Goal: Find specific page/section: Find specific page/section

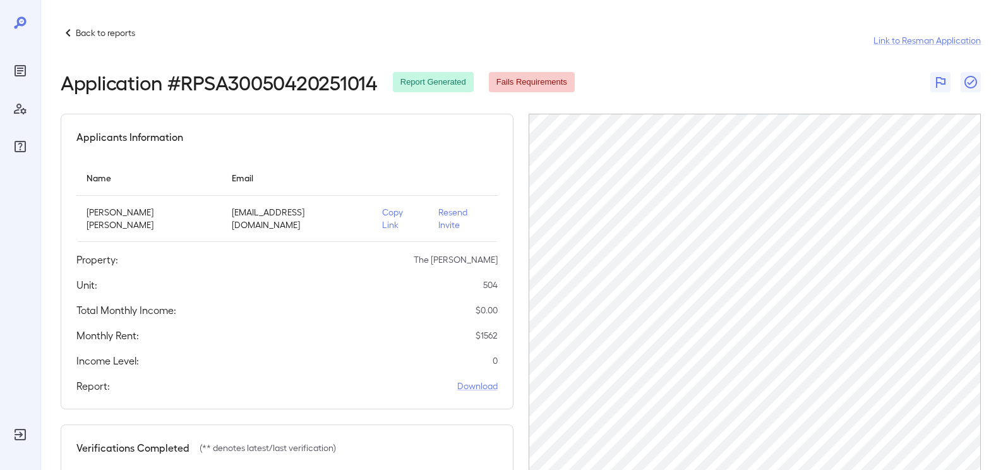
click at [90, 32] on p "Back to reports" at bounding box center [105, 33] width 59 height 13
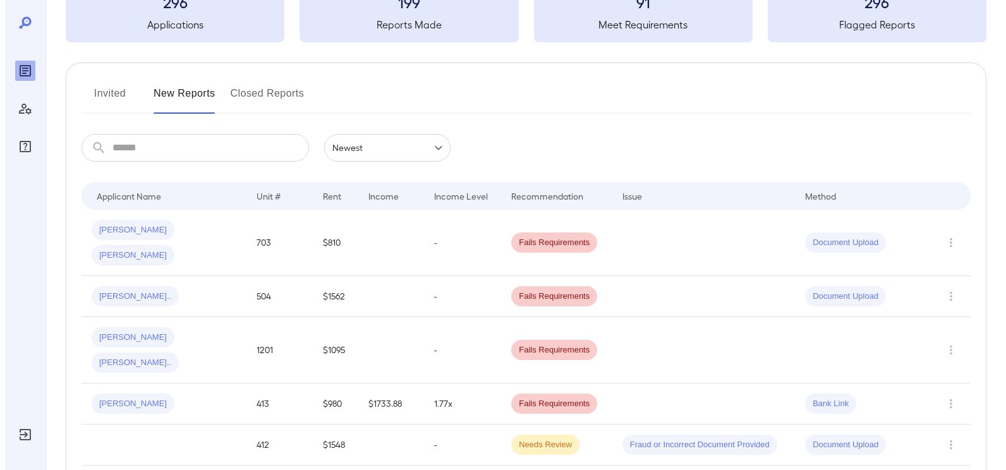
scroll to position [190, 0]
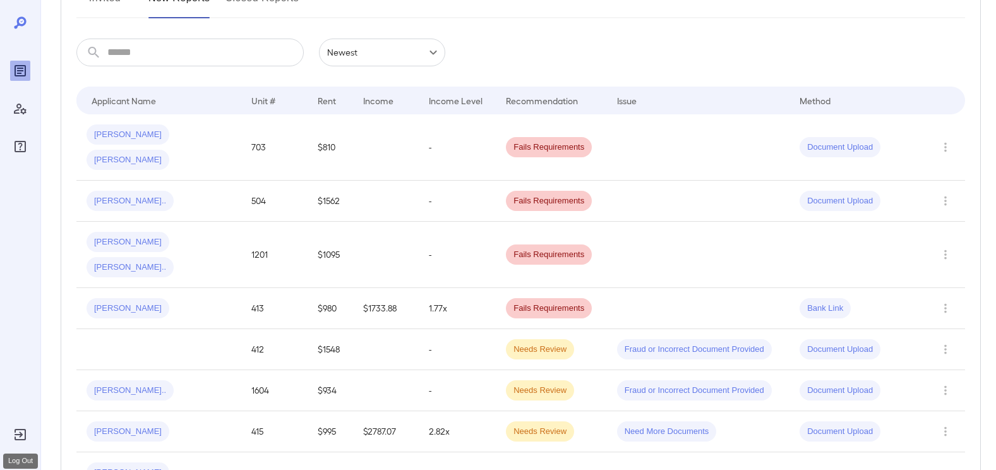
click at [17, 438] on icon "Log Out" at bounding box center [20, 434] width 15 height 15
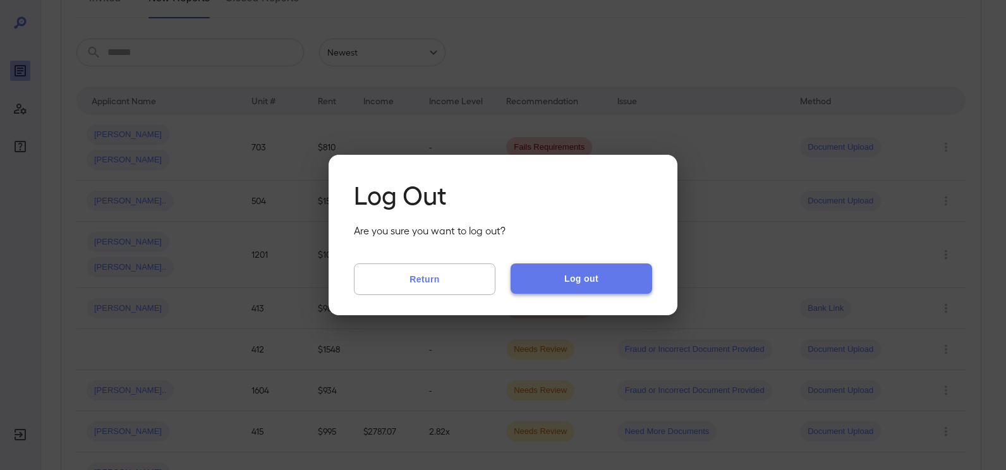
click at [620, 283] on button "Log out" at bounding box center [581, 278] width 142 height 30
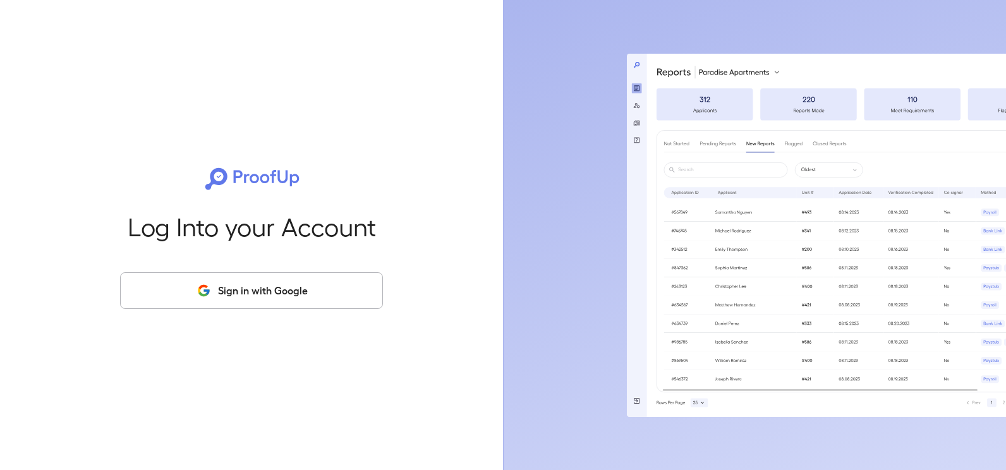
click at [243, 291] on button "Sign in with Google" at bounding box center [251, 290] width 263 height 37
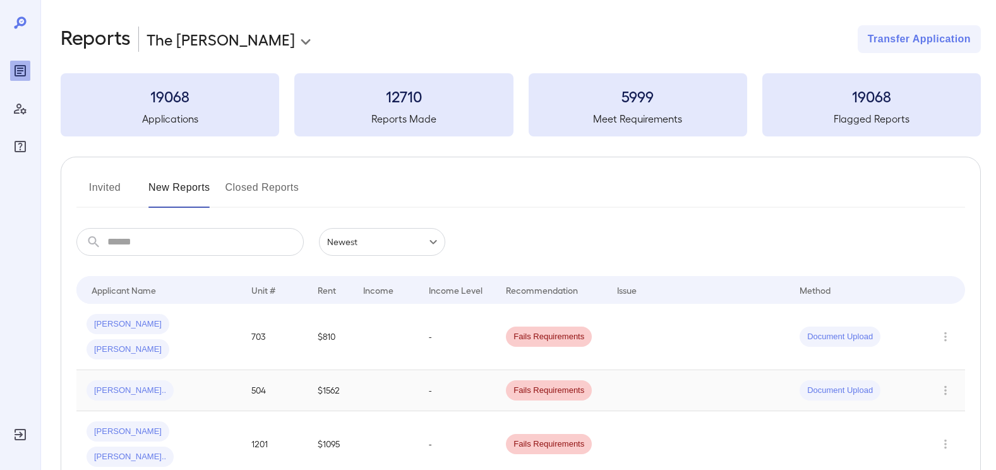
click at [126, 385] on span "[PERSON_NAME].." at bounding box center [130, 391] width 87 height 12
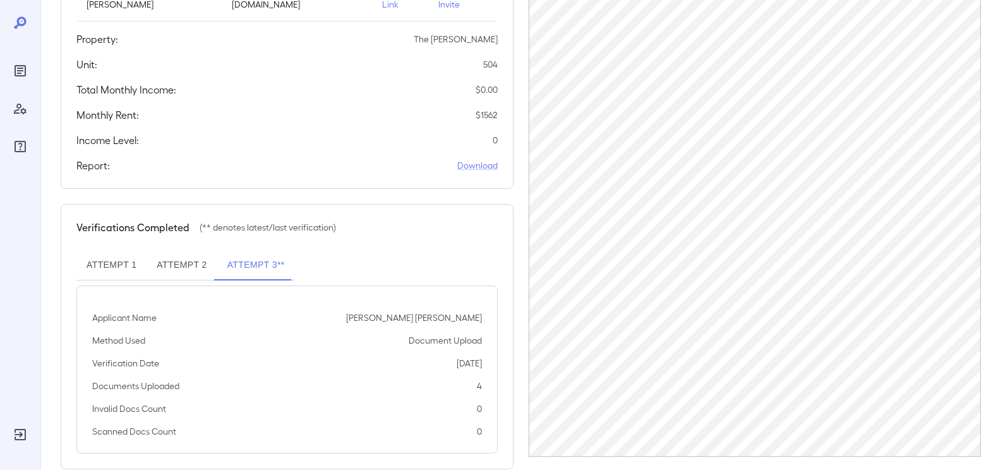
scroll to position [232, 0]
